Goal: Task Accomplishment & Management: Manage account settings

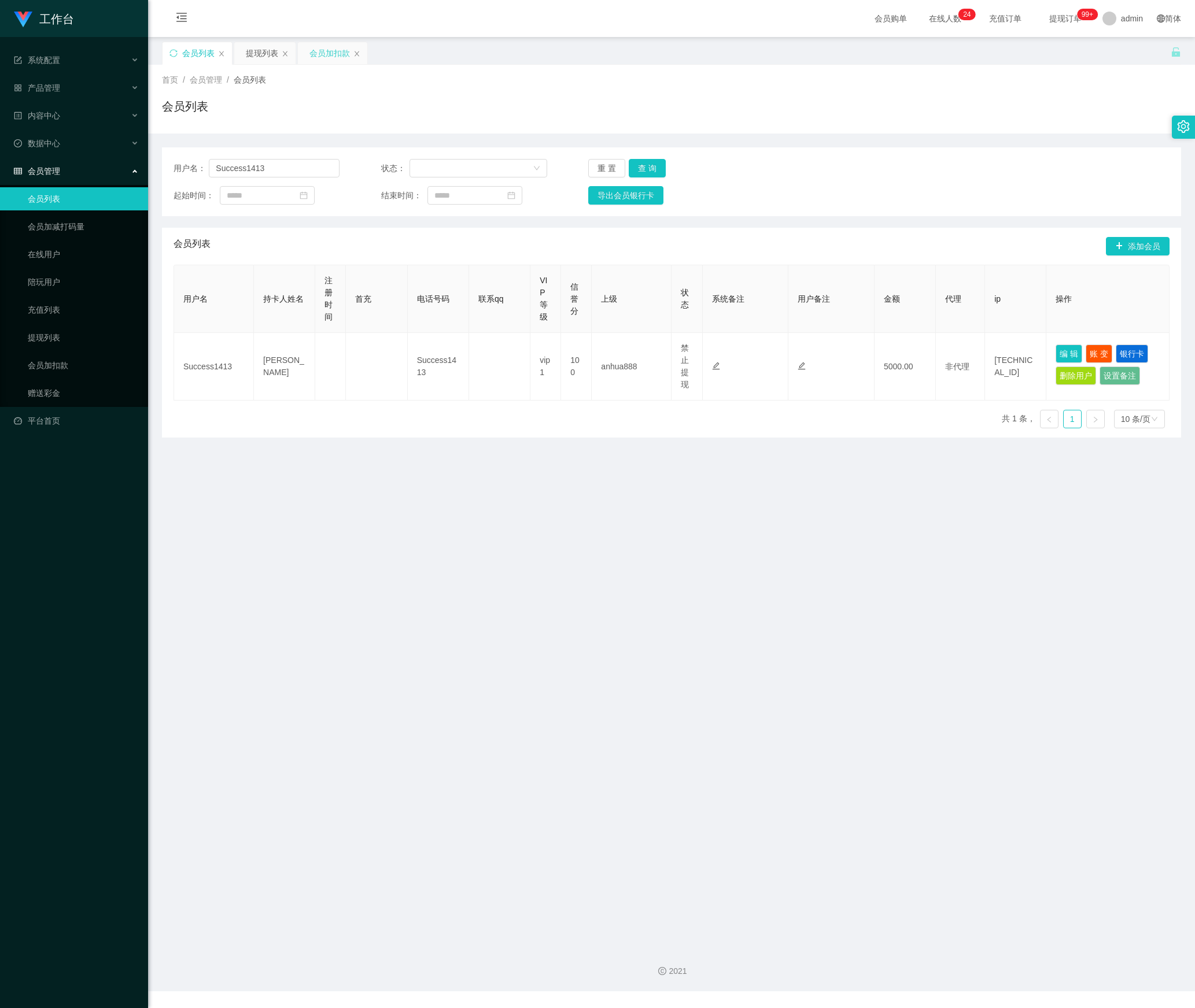
click at [325, 59] on div "会员加扣款" at bounding box center [329, 53] width 40 height 22
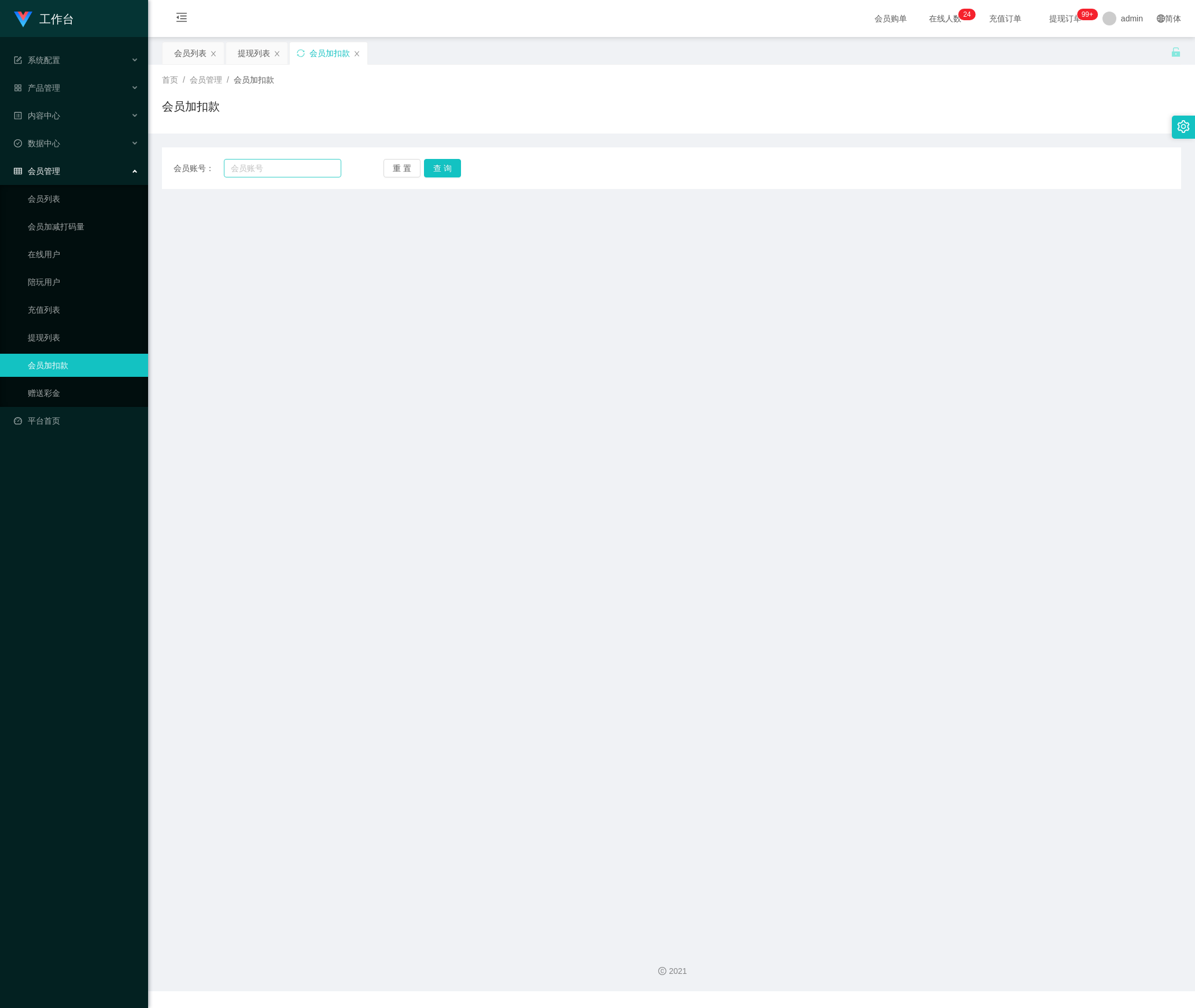
click at [284, 176] on div "会员账号： 重 置 查 询 会员账号 sophiegoh 会员姓名 账号余额 500.00 操作类型 人工加款 人工扣款 金额 确 定" at bounding box center [672, 168] width 1019 height 41
click at [284, 175] on input "text" at bounding box center [282, 168] width 118 height 19
paste input "hui173"
type input "hui173"
click at [432, 167] on button "查 询" at bounding box center [441, 168] width 37 height 19
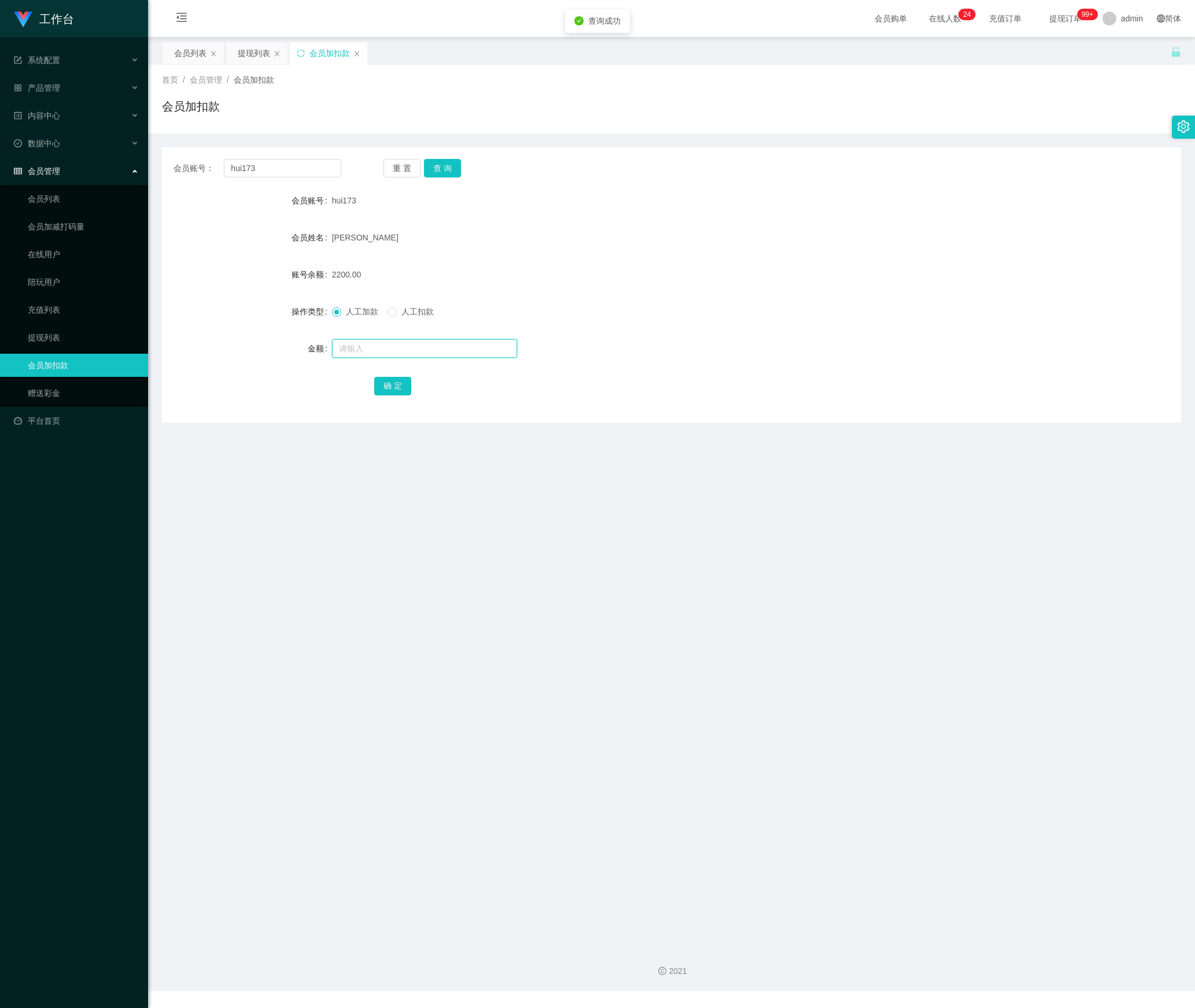
click at [353, 349] on input "text" at bounding box center [424, 349] width 185 height 19
type input "1600"
click at [399, 388] on button "确 定" at bounding box center [392, 386] width 37 height 19
click at [407, 169] on button "重 置" at bounding box center [401, 168] width 37 height 19
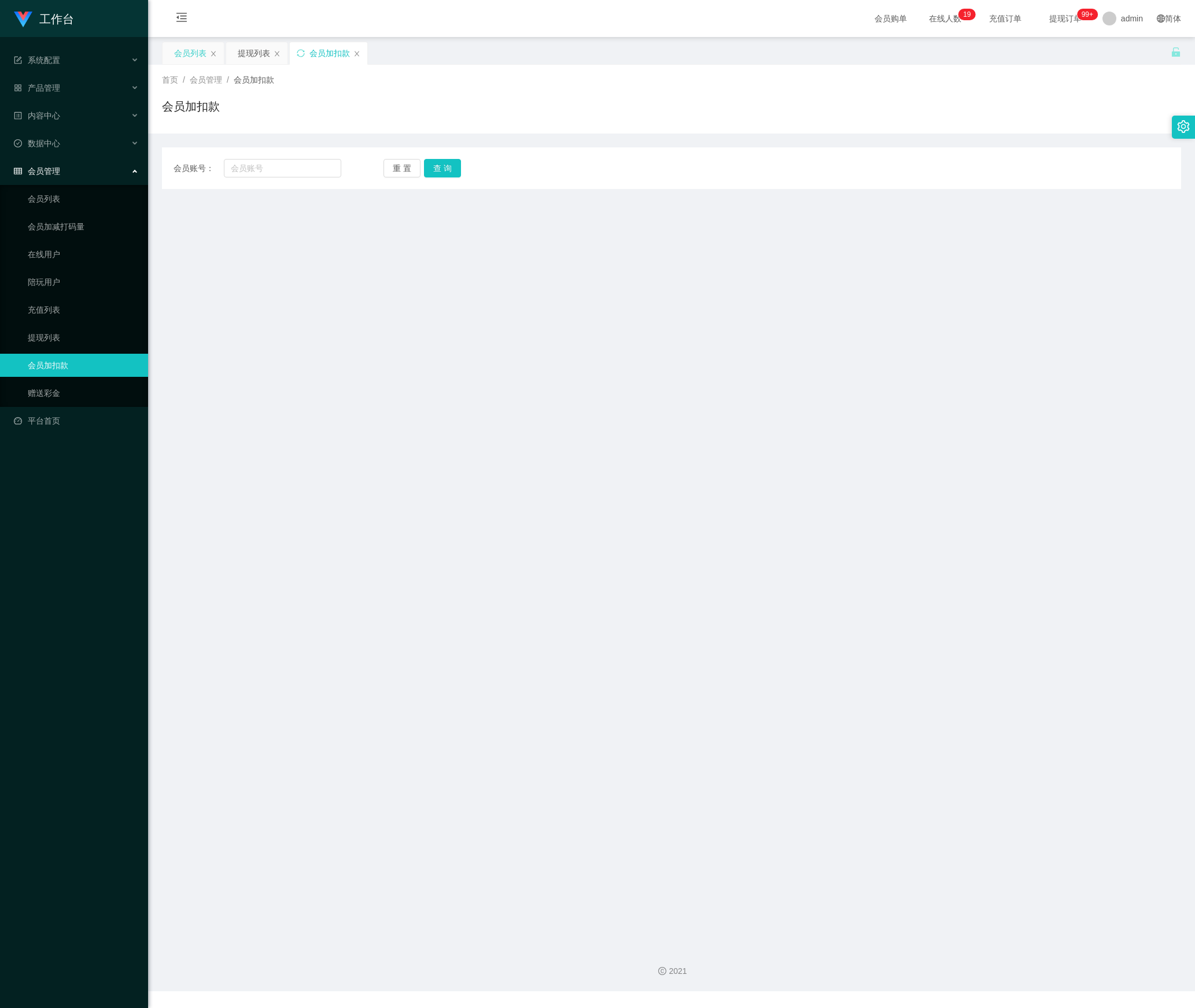
click at [177, 56] on div "会员列表" at bounding box center [190, 53] width 33 height 22
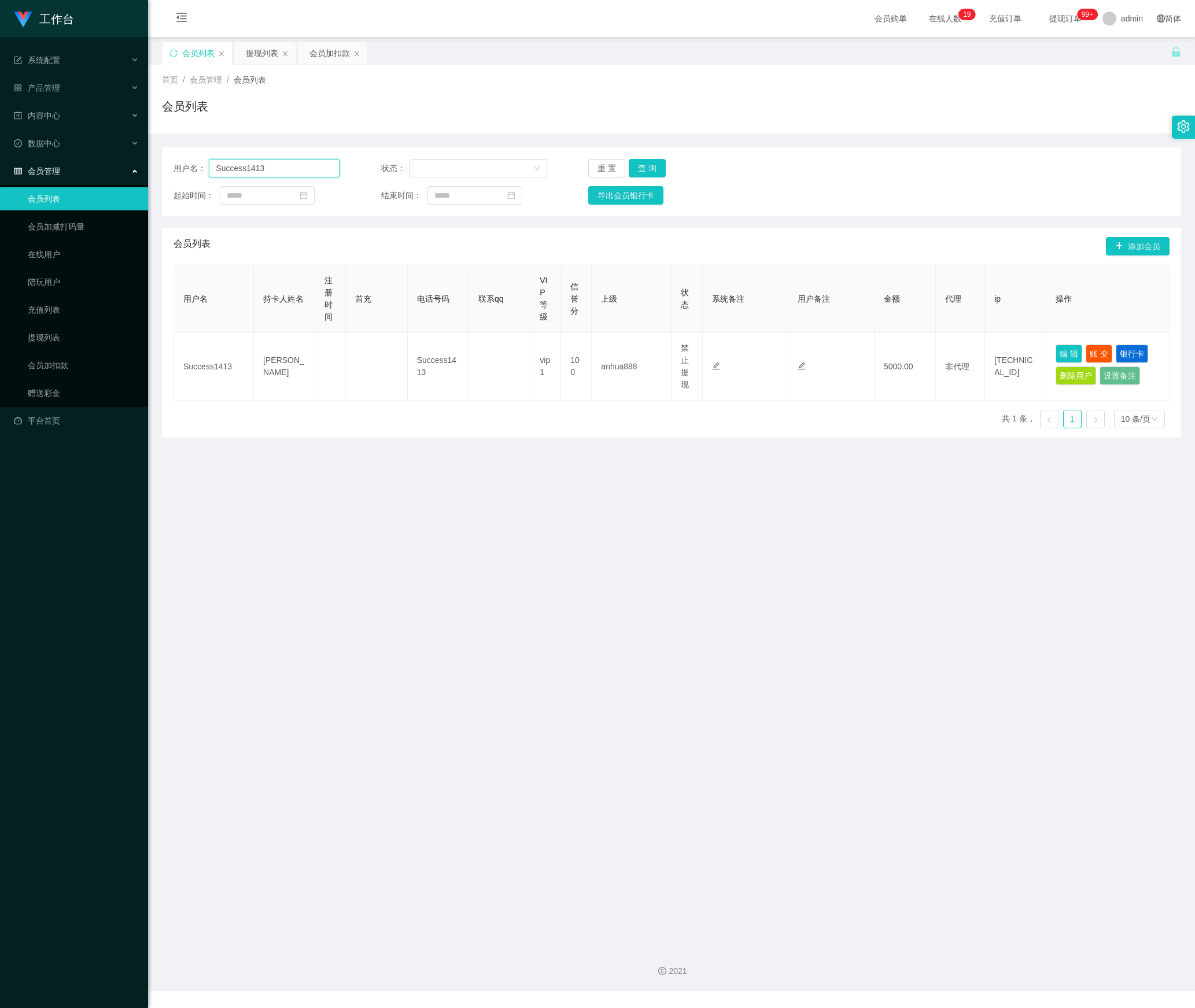
drag, startPoint x: 285, startPoint y: 165, endPoint x: 151, endPoint y: 169, distance: 134.1
click at [151, 169] on main "关闭左侧 关闭右侧 关闭其它 刷新页面 会员列表 提现列表 会员加扣款 首页 / 会员管理 / 会员列表 / 会员列表 用户名： Success1413 状态…" at bounding box center [672, 487] width 1047 height 900
paste input "WH"
type input "WH"
click at [641, 169] on button "查 询" at bounding box center [646, 168] width 37 height 19
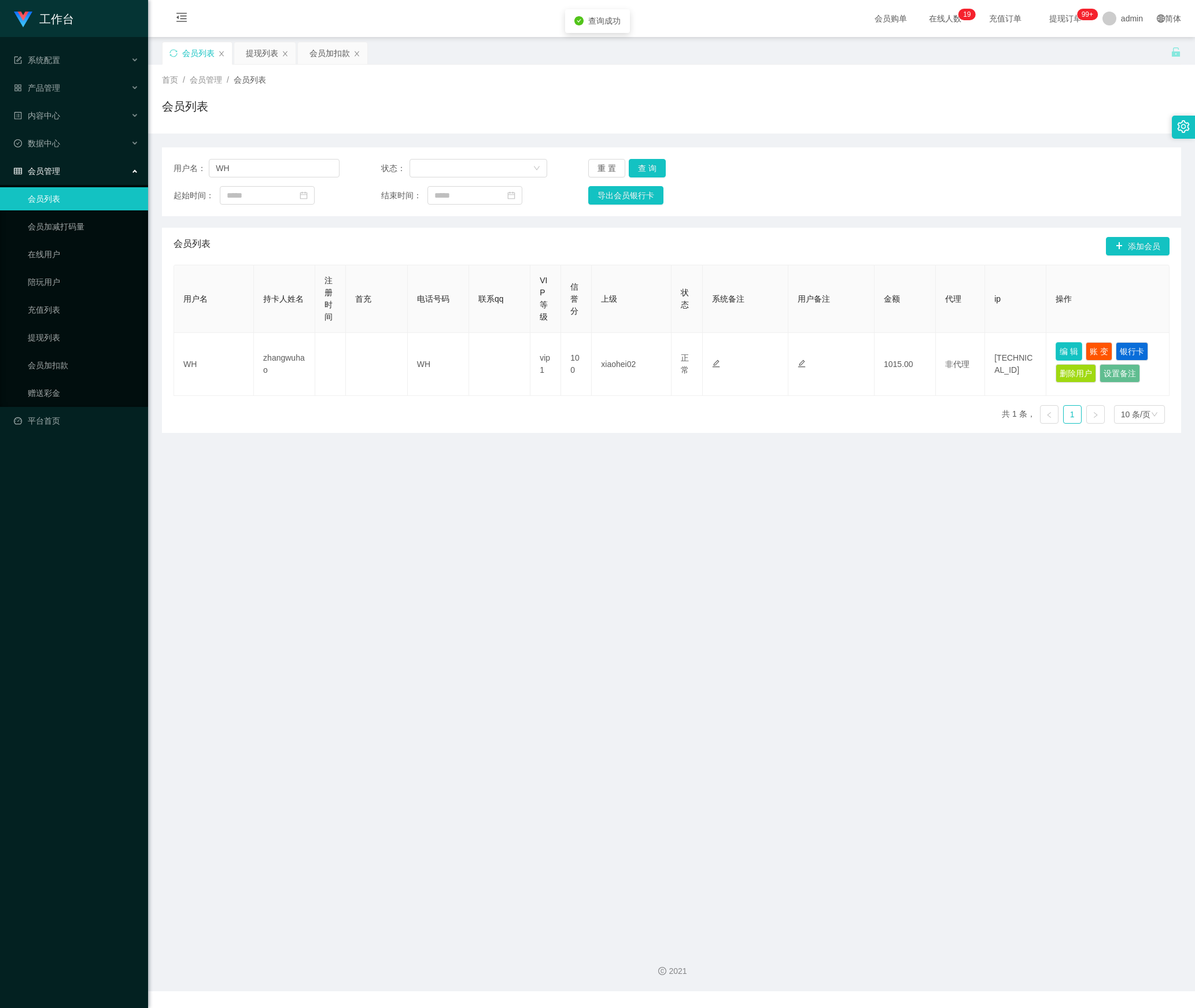
click at [1056, 356] on button "编 辑" at bounding box center [1069, 351] width 27 height 19
type input "WH"
type input "zhangwuhao"
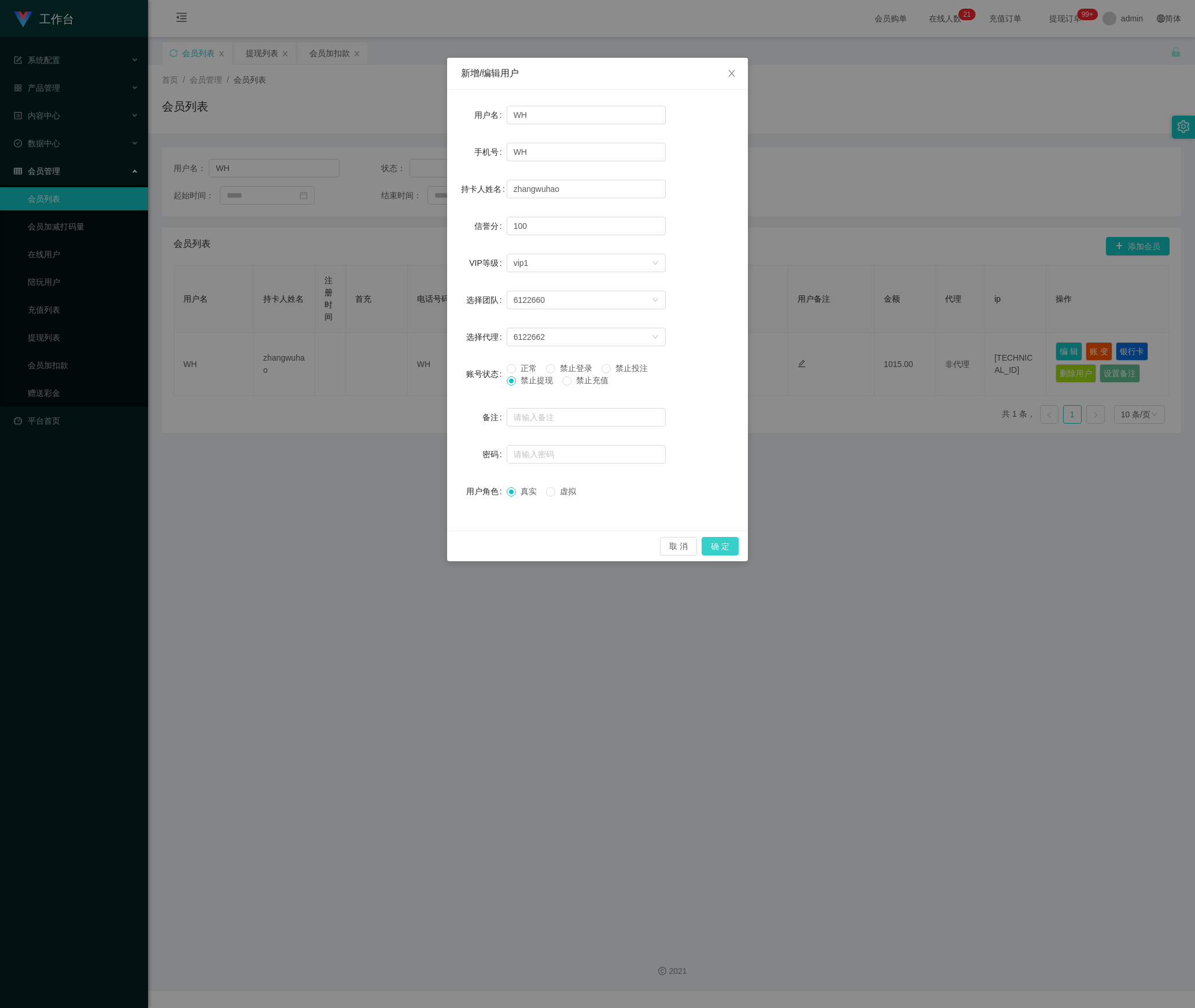
click at [717, 548] on button "确 定" at bounding box center [719, 546] width 37 height 19
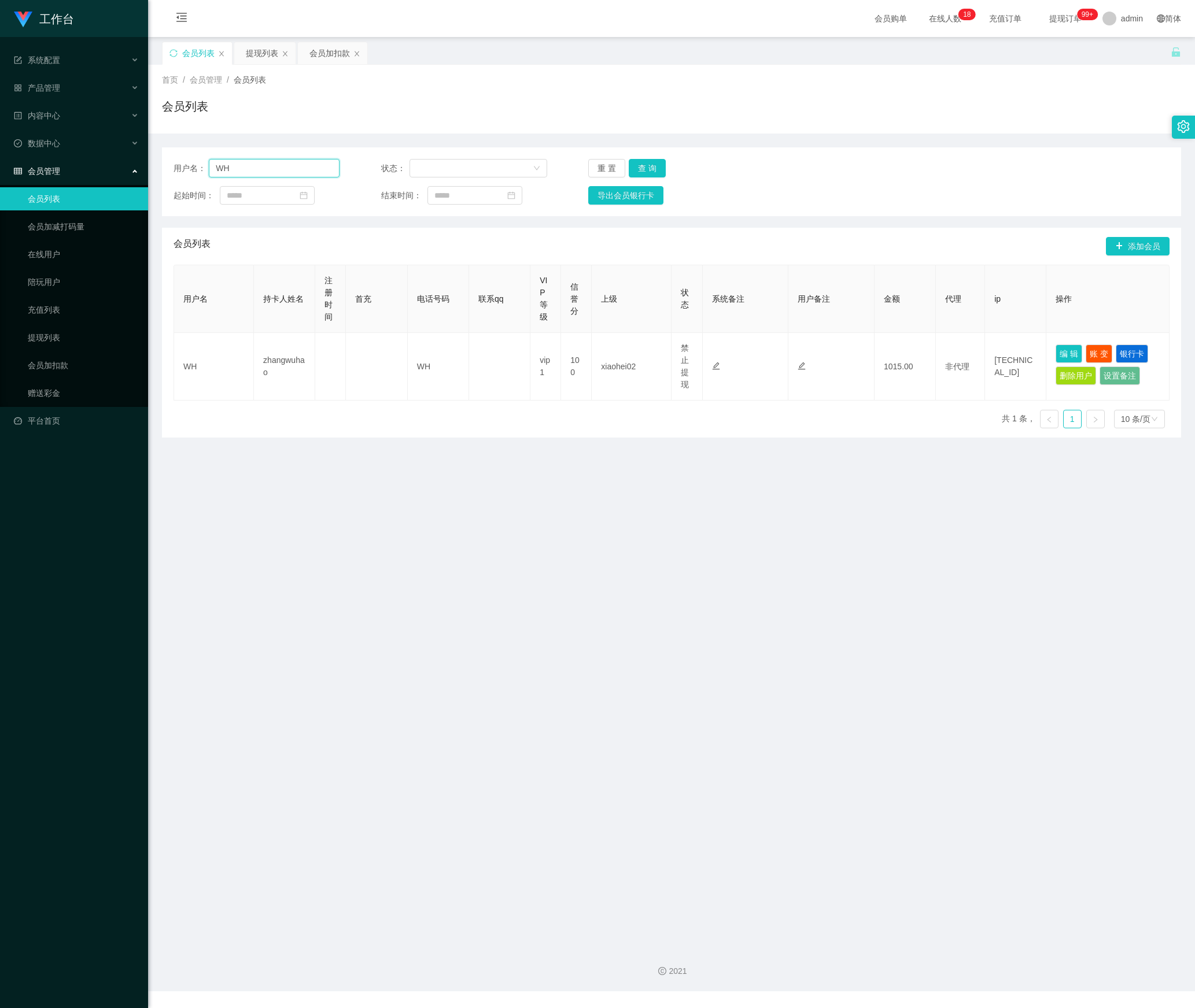
drag, startPoint x: 281, startPoint y: 169, endPoint x: 148, endPoint y: 188, distance: 134.4
click at [148, 185] on main "关闭左侧 关闭右侧 关闭其它 刷新页面 会员列表 提现列表 会员加扣款 首页 / 会员管理 / 会员列表 / 会员列表 用户名： WH 状态： 重 置 查 询…" at bounding box center [672, 487] width 1047 height 900
paste input "Haiying999"
type input "Haiying999"
click at [647, 170] on button "查 询" at bounding box center [646, 168] width 37 height 19
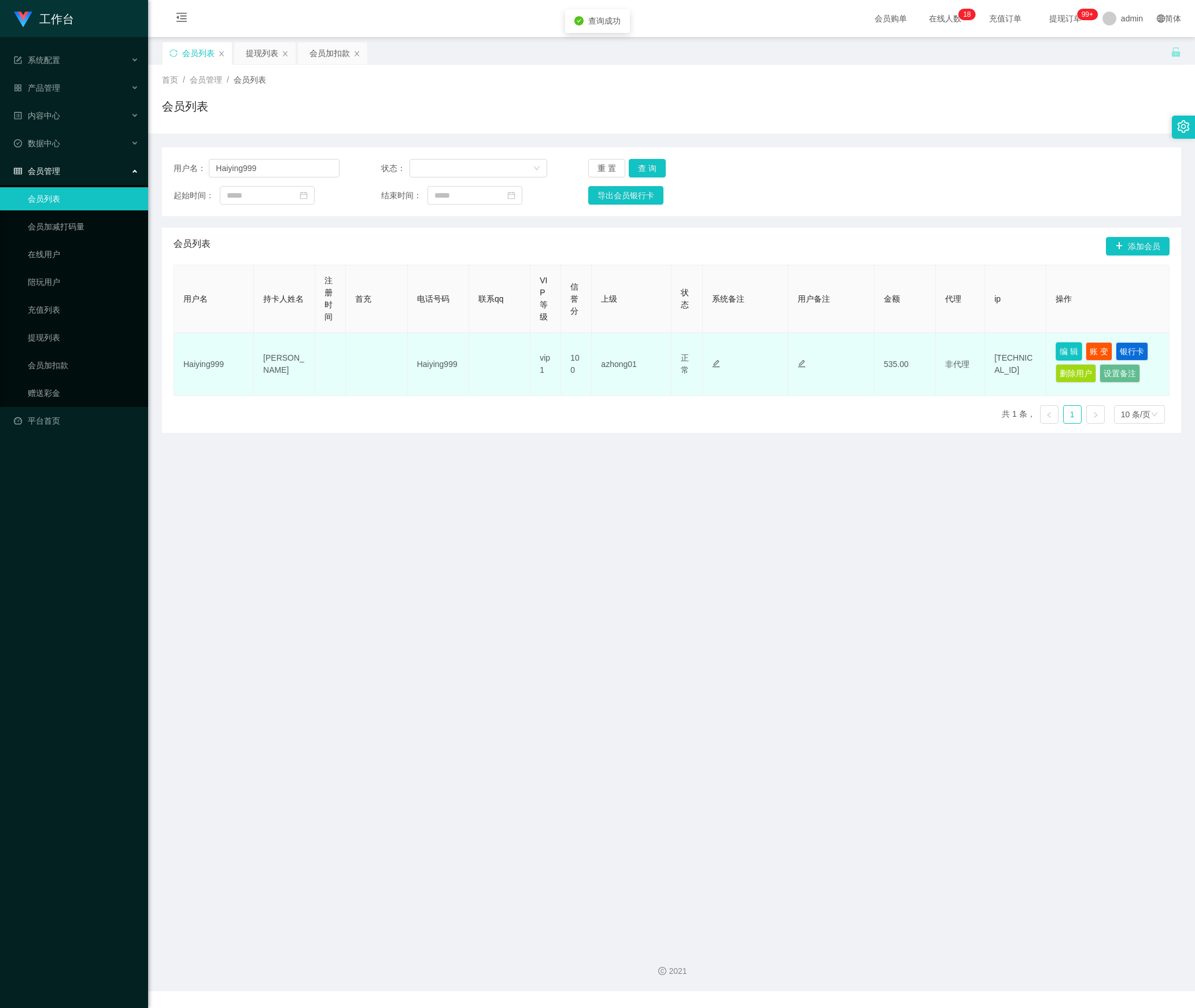
click at [1062, 358] on button "编 辑" at bounding box center [1069, 351] width 27 height 19
type input "Haiying999"
type input "[PERSON_NAME]"
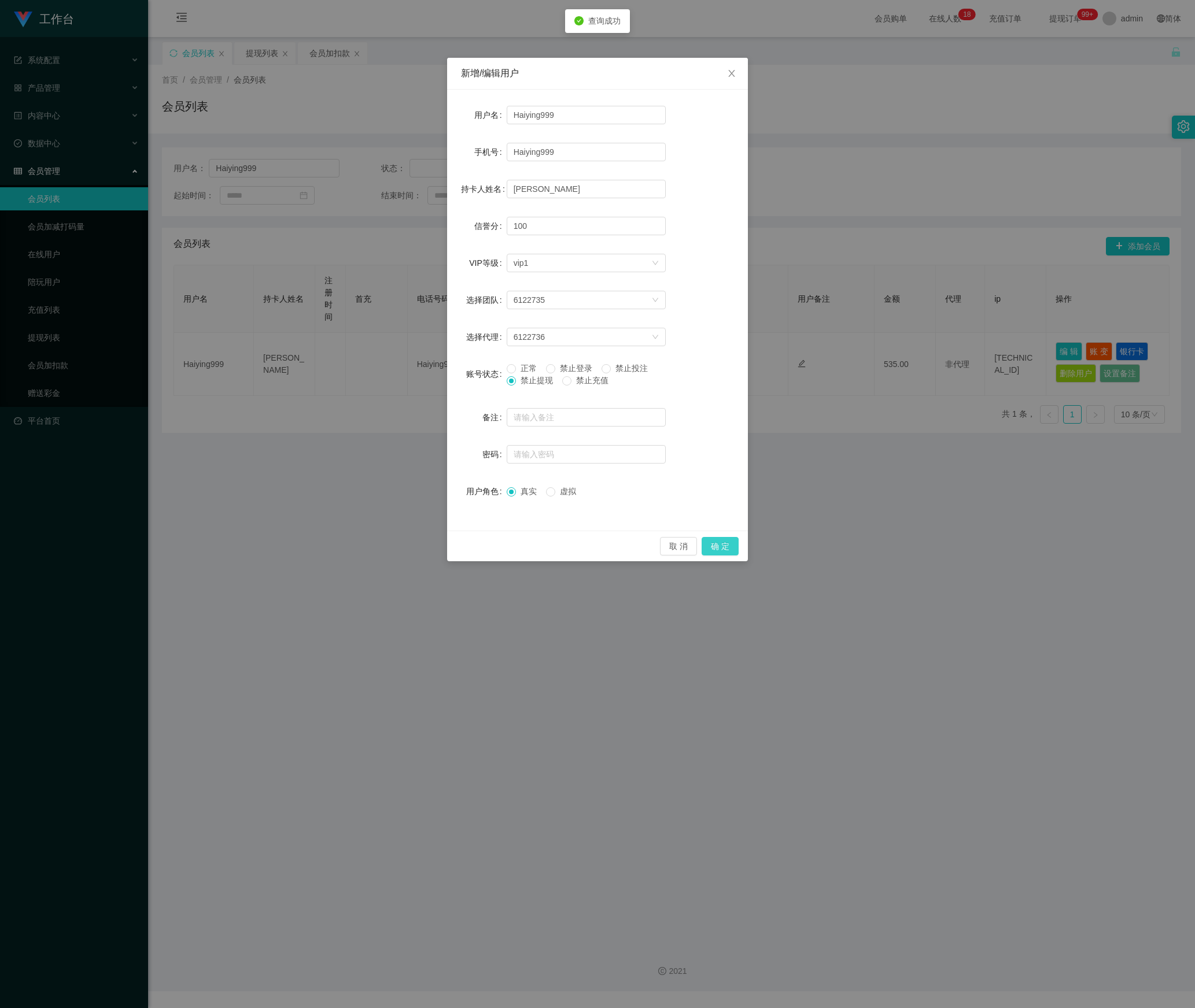
drag, startPoint x: 723, startPoint y: 547, endPoint x: 695, endPoint y: 553, distance: 28.6
click at [723, 546] on button "确 定" at bounding box center [719, 546] width 37 height 19
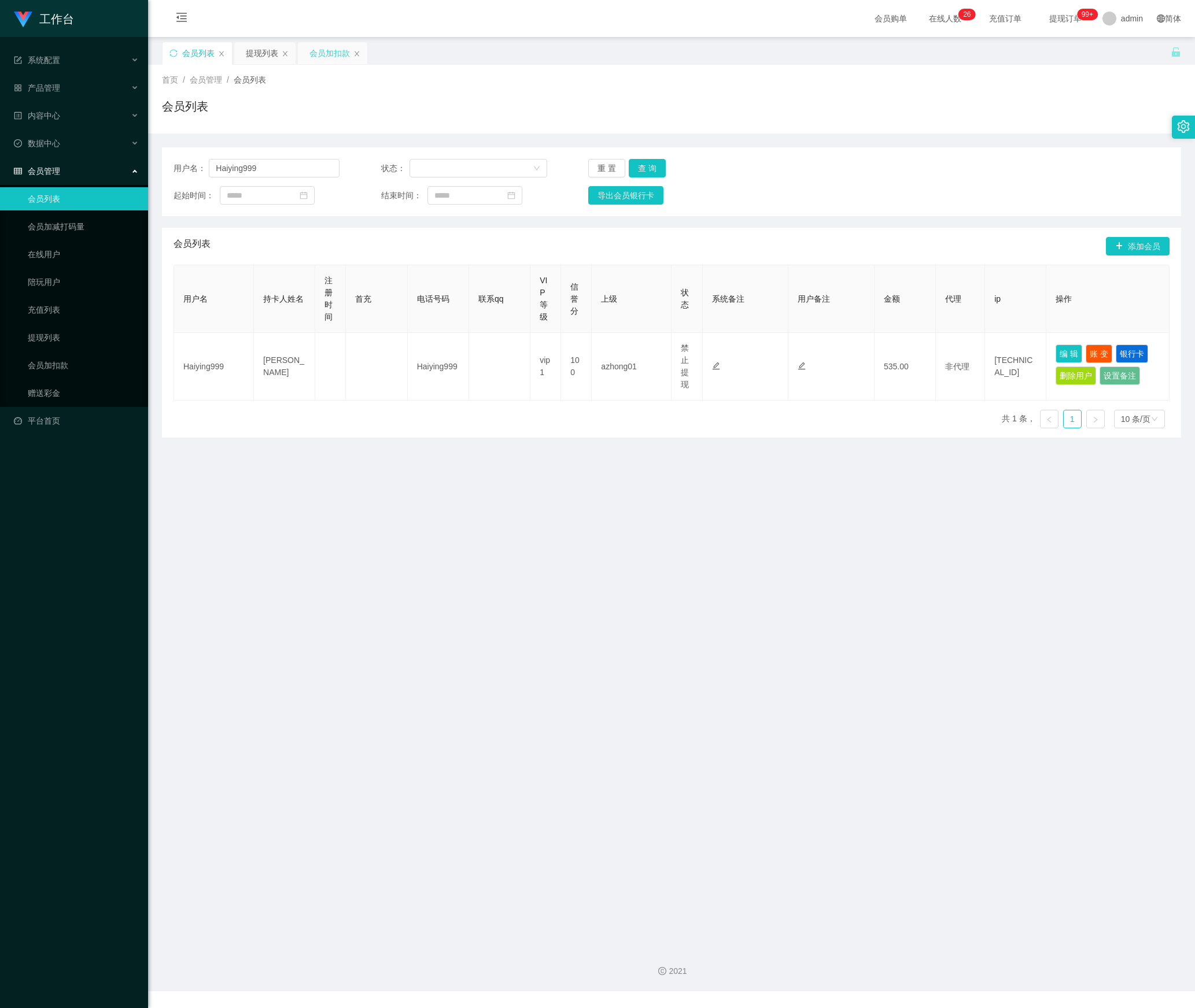
click at [327, 51] on div "会员加扣款" at bounding box center [329, 53] width 40 height 22
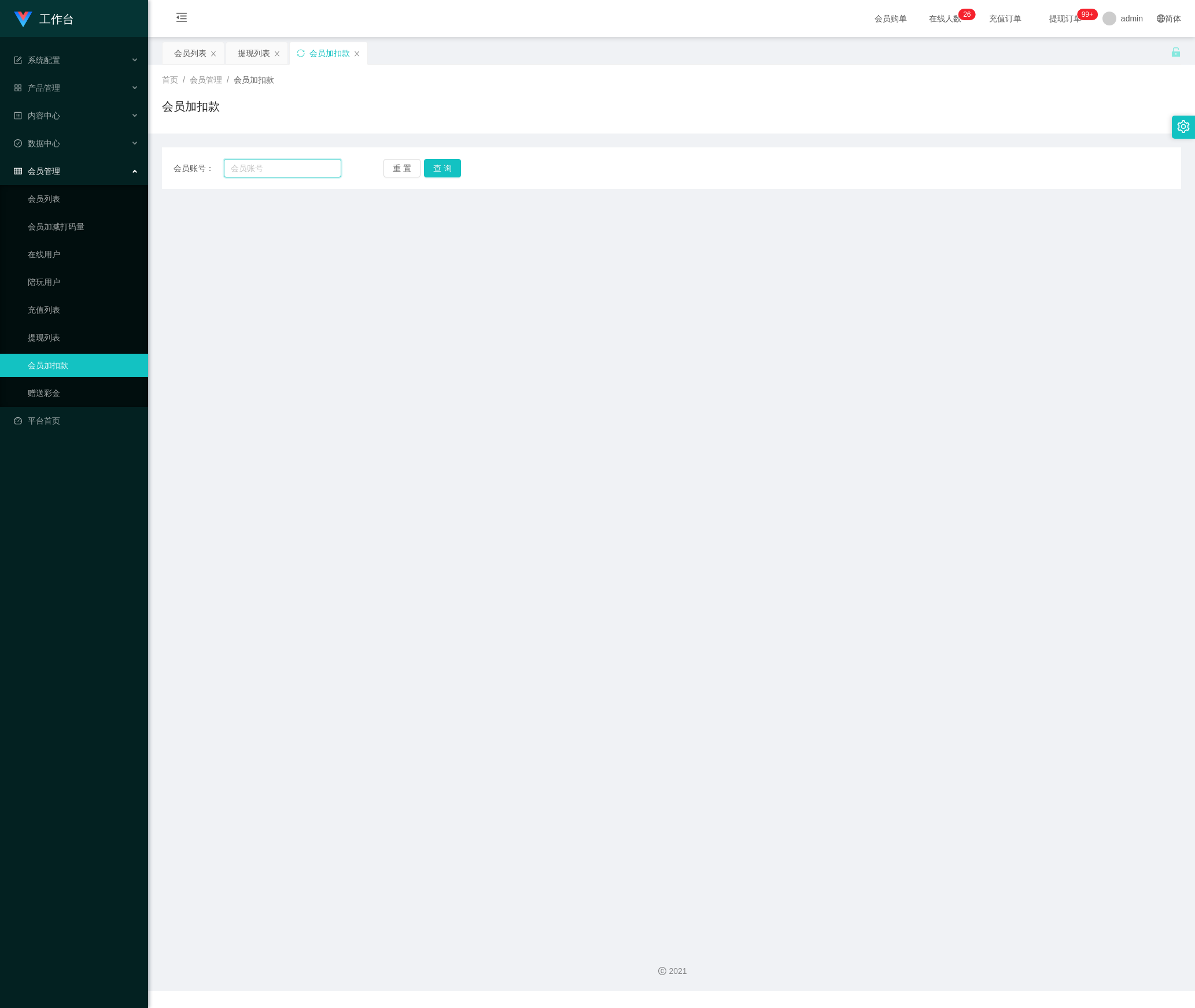
click at [272, 174] on input "text" at bounding box center [282, 168] width 118 height 19
paste input "Tri099"
type input "Tri099"
click at [461, 175] on div "重 置 查 询" at bounding box center [467, 168] width 168 height 19
click at [441, 168] on button "查 询" at bounding box center [441, 168] width 37 height 19
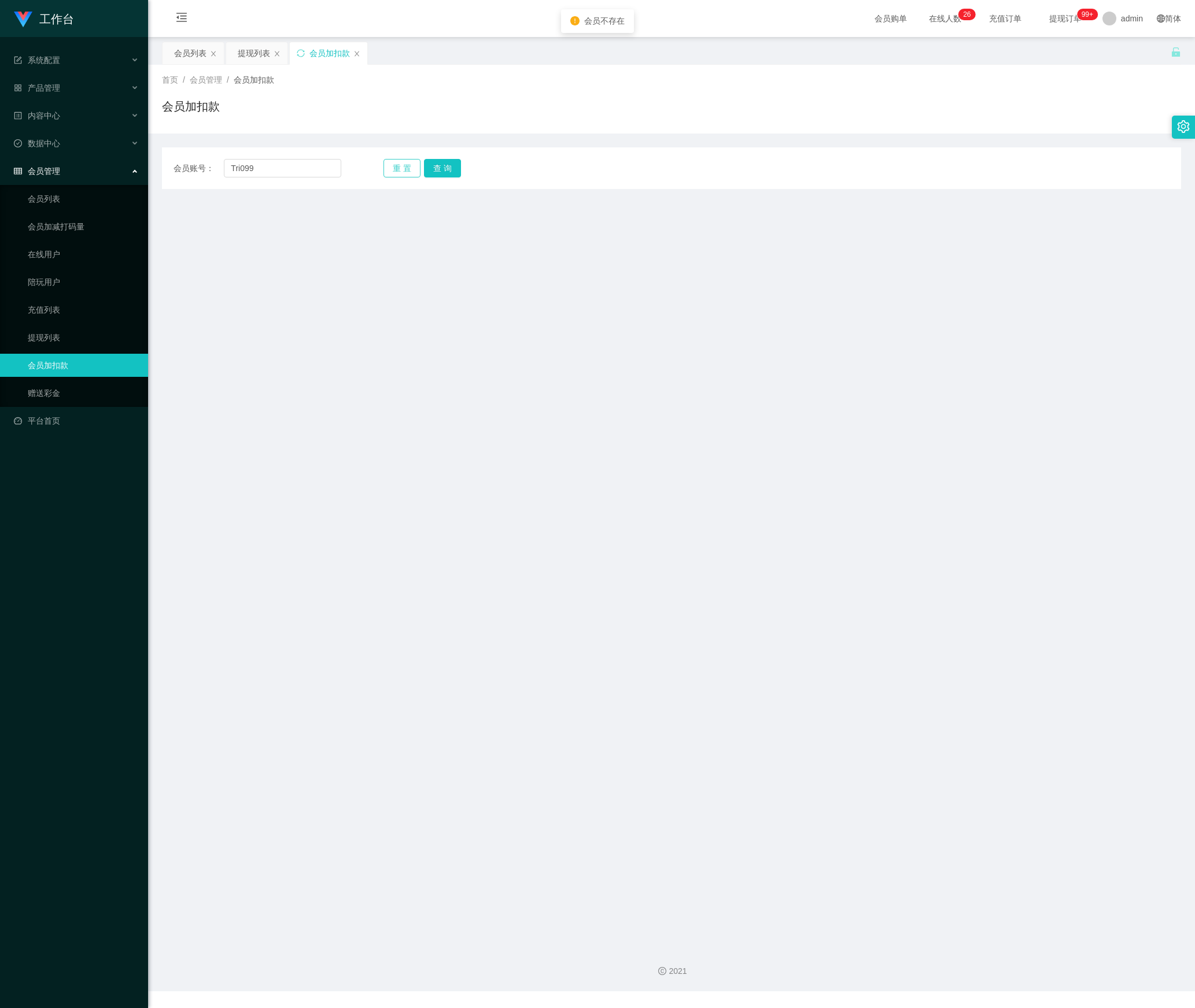
click at [405, 168] on button "重 置" at bounding box center [401, 168] width 37 height 19
click at [286, 164] on input "text" at bounding box center [282, 168] width 118 height 19
paste input "Trio99"
type input "Trio99"
click at [435, 164] on button "查 询" at bounding box center [441, 168] width 37 height 19
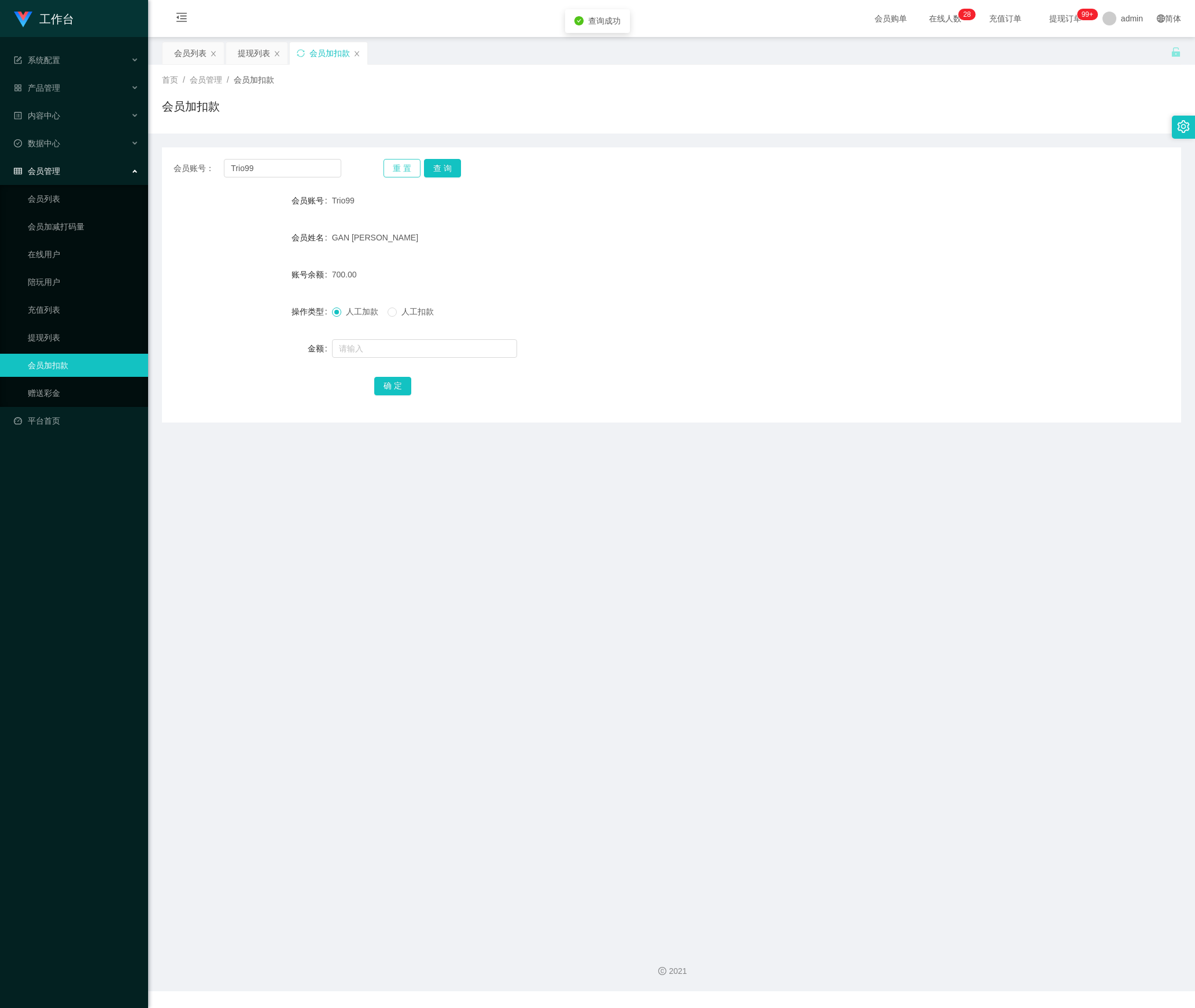
click at [398, 165] on button "重 置" at bounding box center [401, 168] width 37 height 19
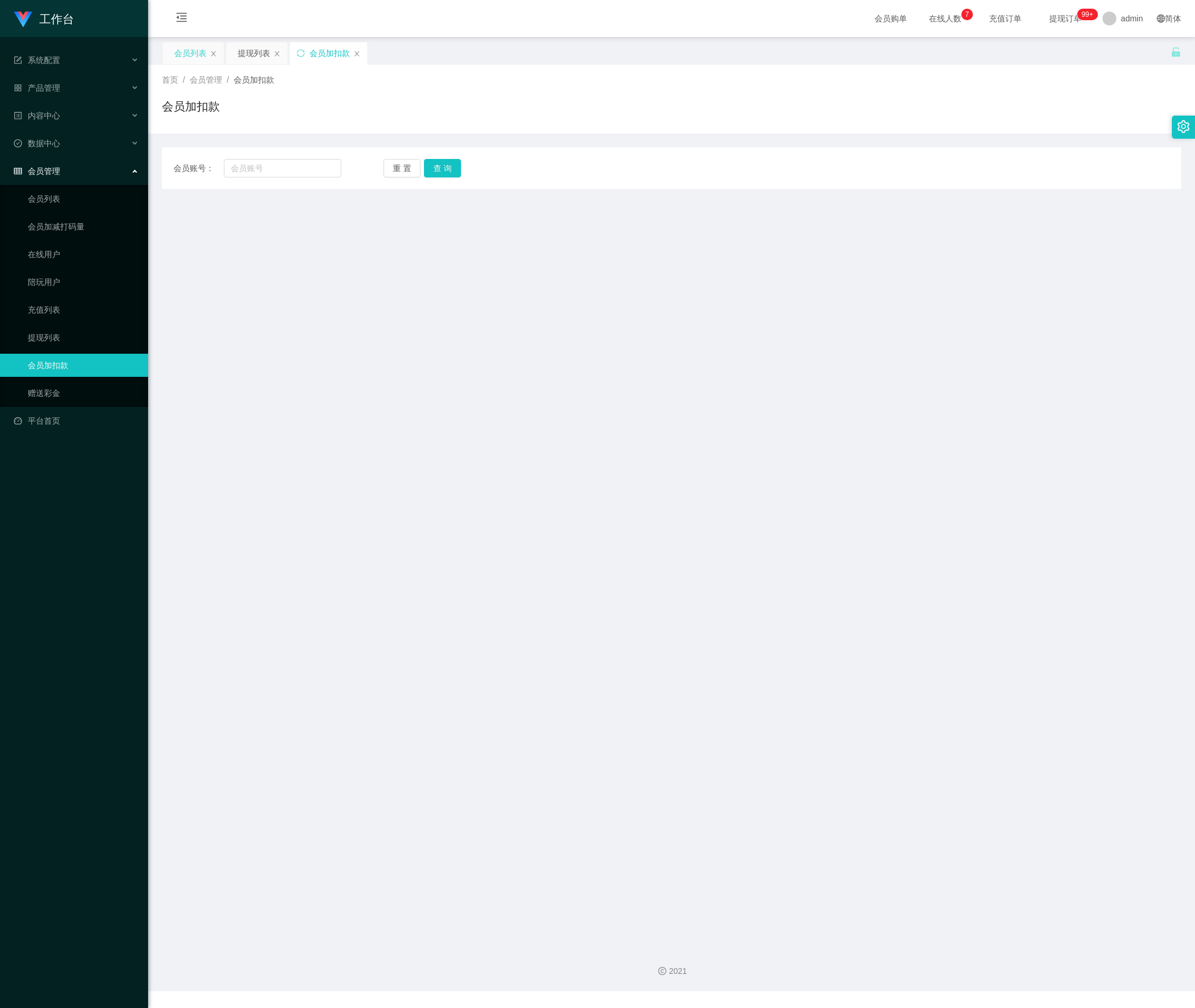
click at [187, 55] on div "会员列表" at bounding box center [190, 53] width 33 height 22
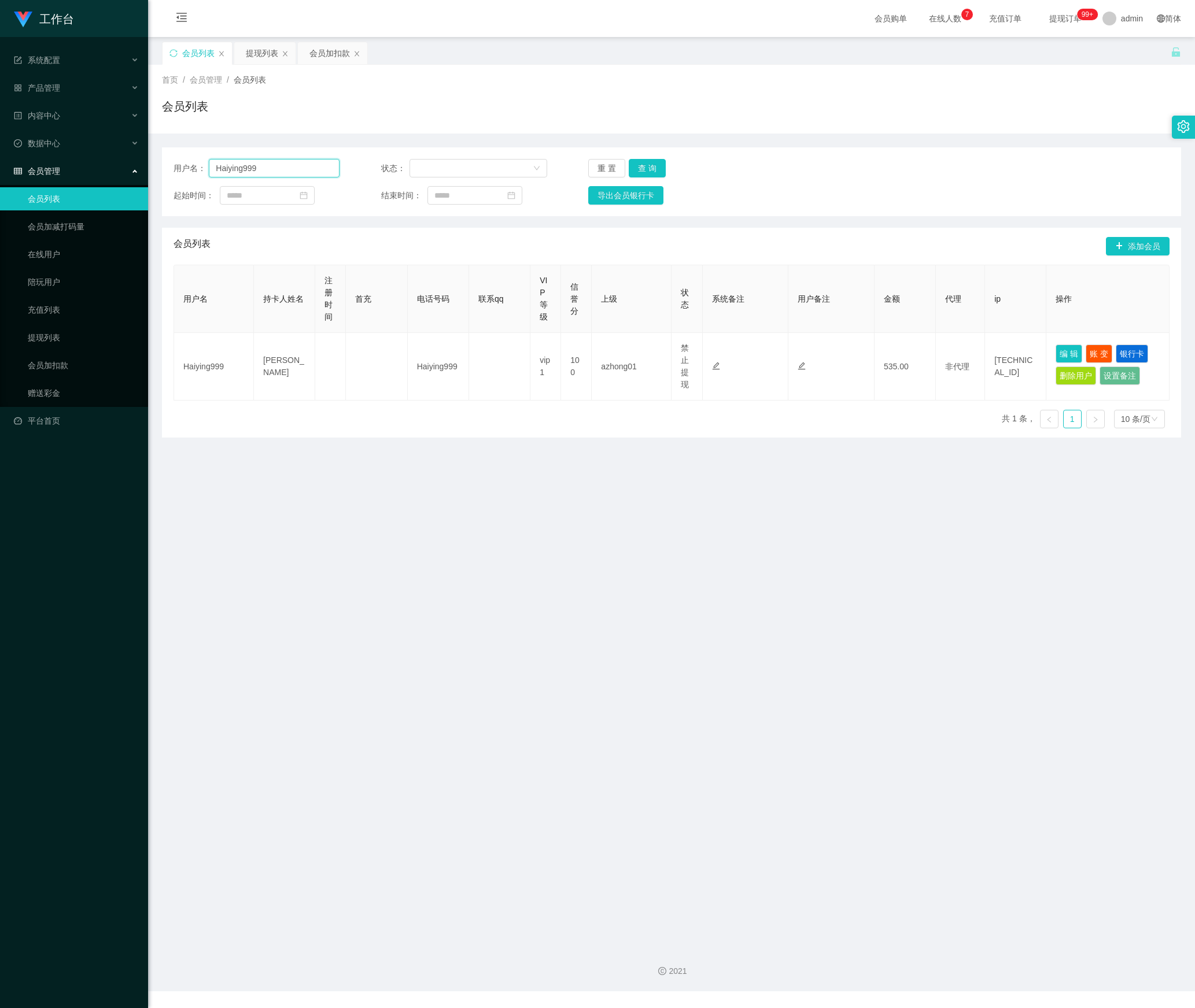
drag, startPoint x: 293, startPoint y: 168, endPoint x: 128, endPoint y: 176, distance: 165.2
click at [115, 169] on section "工作台 系统配置 产品管理 内容中心 数据中心 会员管理 会员列表 会员加减打码量 在线用户 陪玩用户 充值列表 提现列表 会员加扣款 赠送彩金 平台首页 保…" at bounding box center [598, 496] width 1195 height 991
paste input "88023031"
type input "88023031"
click at [648, 171] on button "查 询" at bounding box center [646, 168] width 37 height 19
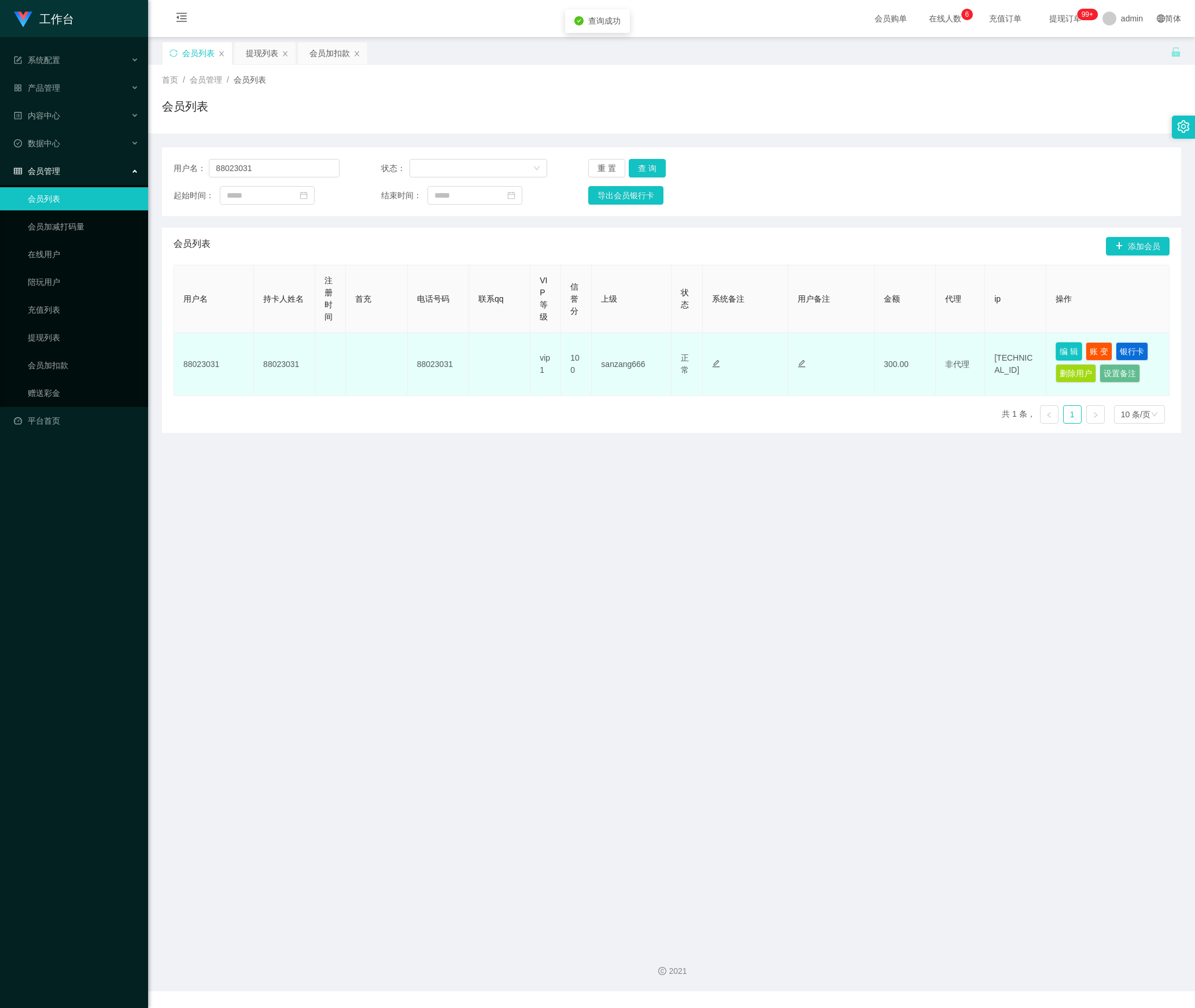
click at [1064, 350] on button "编 辑" at bounding box center [1069, 351] width 27 height 19
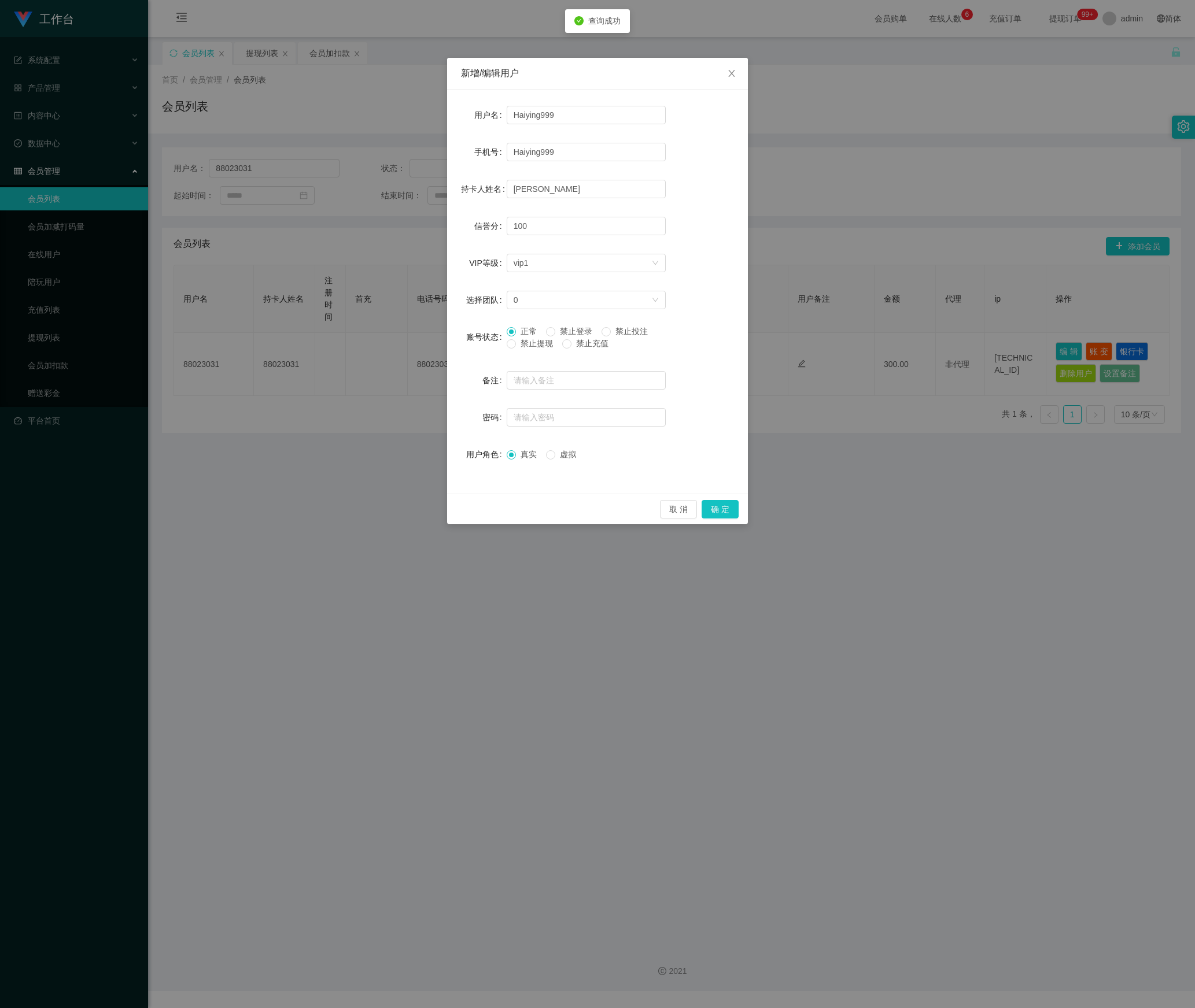
type input "88023031"
click at [512, 352] on div "正常 禁止登录 禁止投注 禁止提现 禁止充值" at bounding box center [586, 341] width 159 height 30
click at [520, 346] on span "禁止提现" at bounding box center [536, 343] width 41 height 9
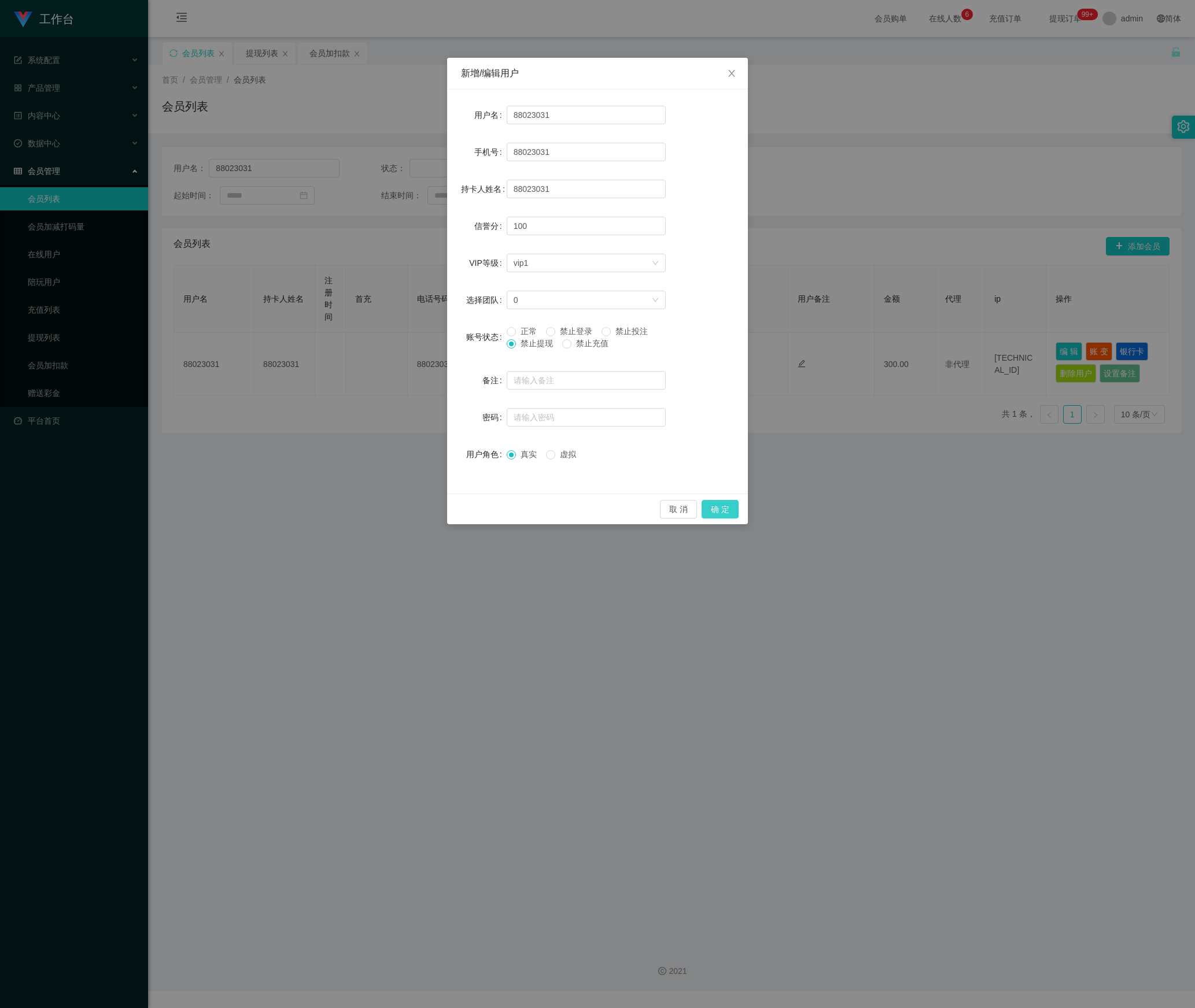
click at [728, 505] on button "确 定" at bounding box center [719, 508] width 37 height 19
